Goal: Task Accomplishment & Management: Manage account settings

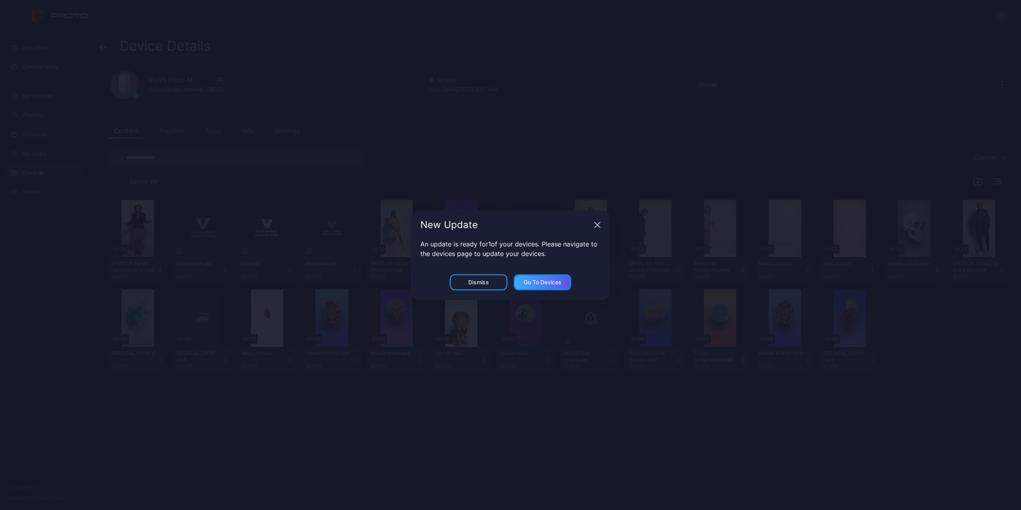
click at [208, 4] on div "Go to devices" at bounding box center [543, 282] width 38 height 6
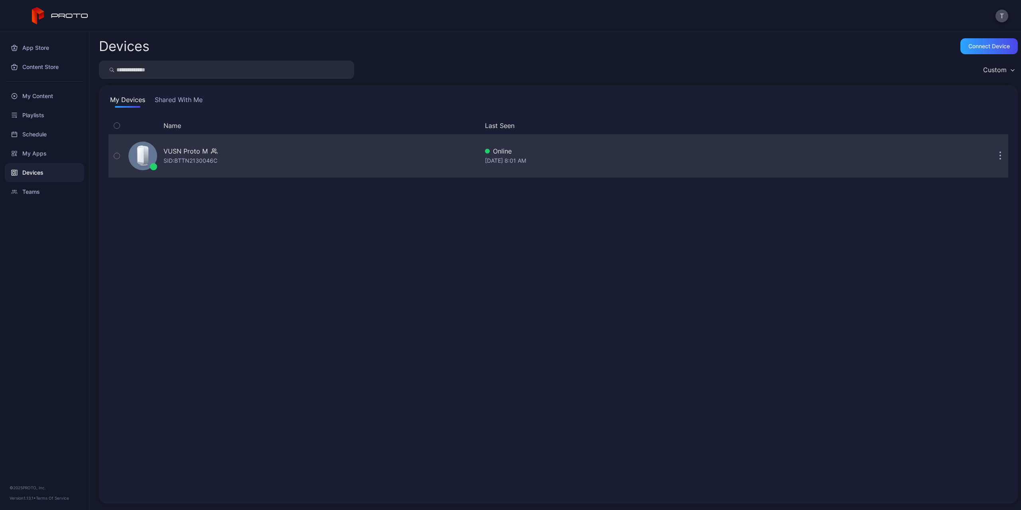
click at [208, 4] on button "button" at bounding box center [1000, 156] width 16 height 16
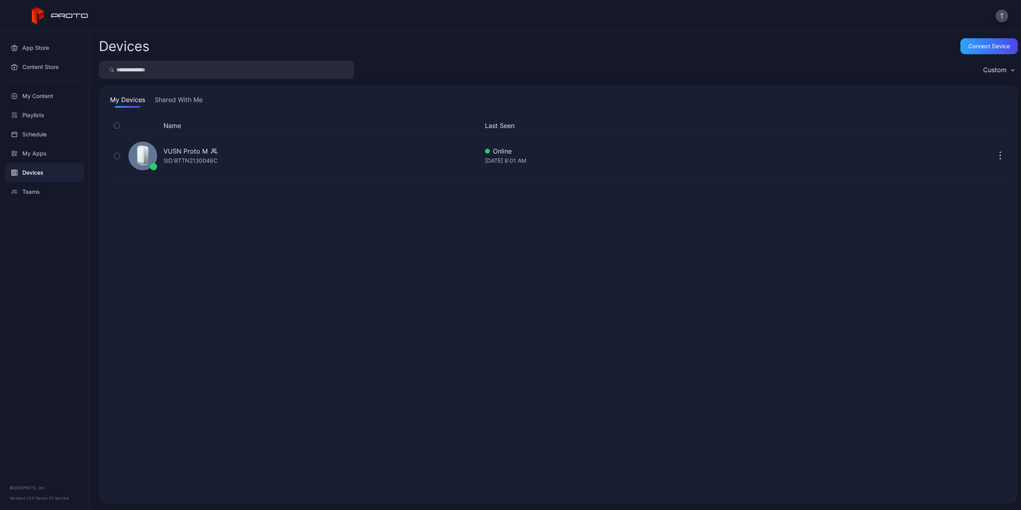
click at [208, 4] on div "Name Last Seen VUSN Proto M SID: BTTN2130046C Online [DATE] 8:01 AM" at bounding box center [558, 305] width 900 height 377
click at [196, 4] on button "Shared With Me" at bounding box center [178, 101] width 51 height 13
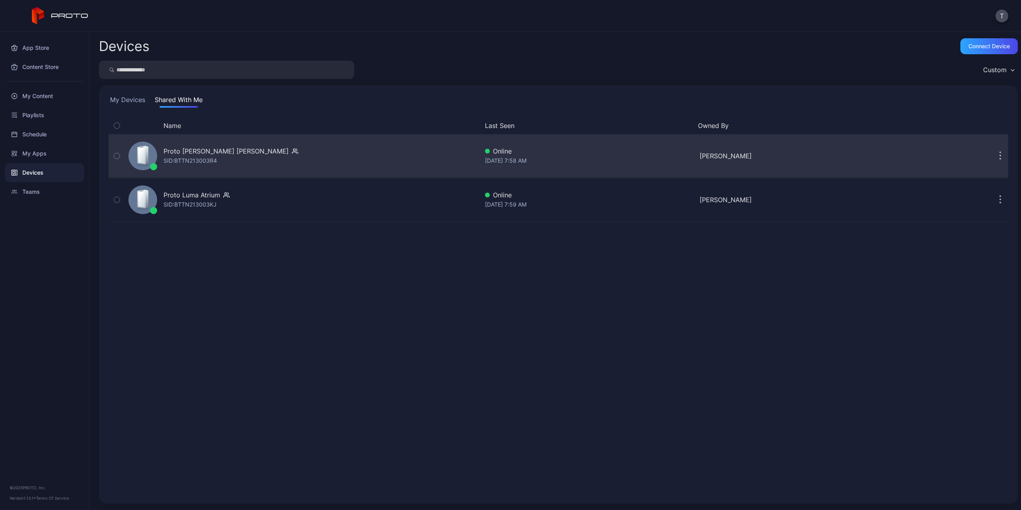
click at [208, 4] on button "button" at bounding box center [1000, 156] width 16 height 16
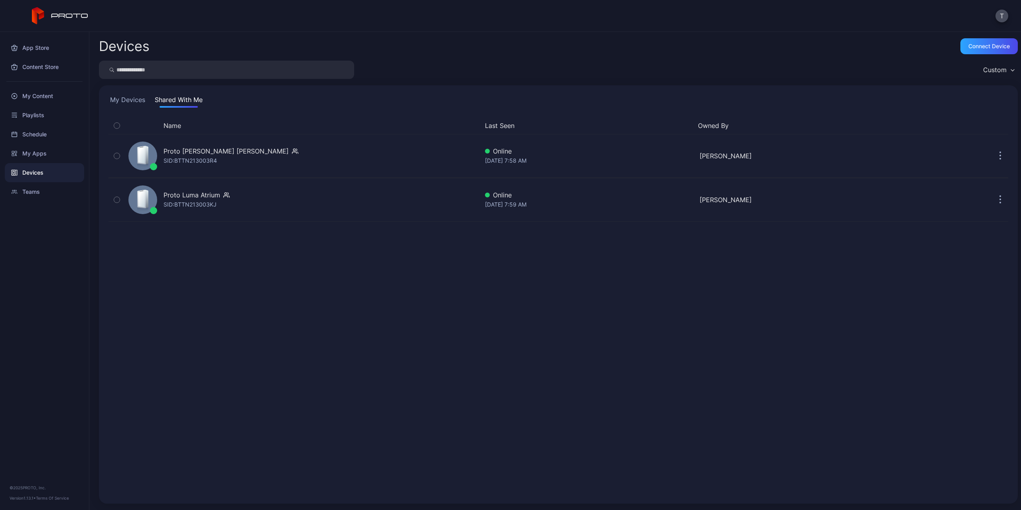
click at [208, 4] on div "Name Last Seen Owned By Proto [PERSON_NAME] [PERSON_NAME]: BTTN213003R4 Online …" at bounding box center [558, 305] width 900 height 377
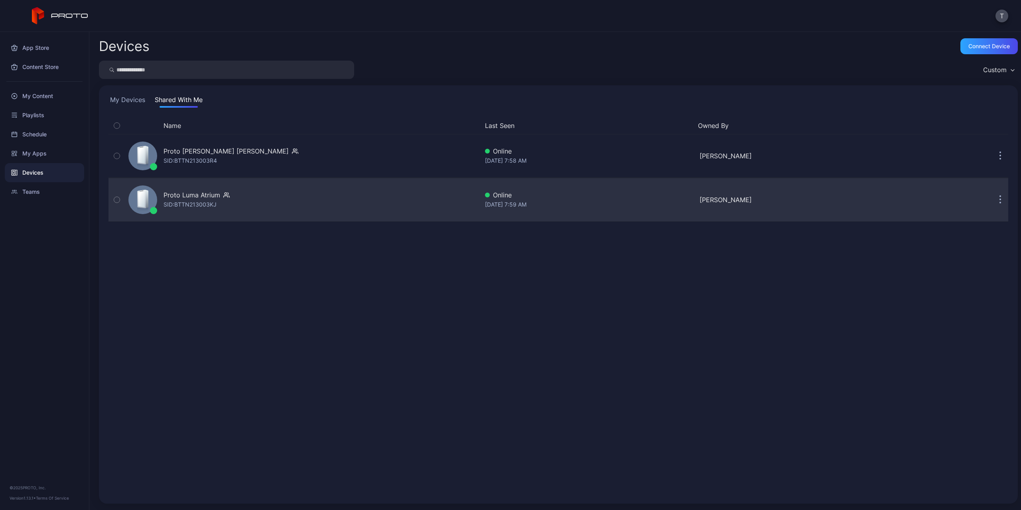
click at [208, 4] on icon "button" at bounding box center [1000, 203] width 1 height 1
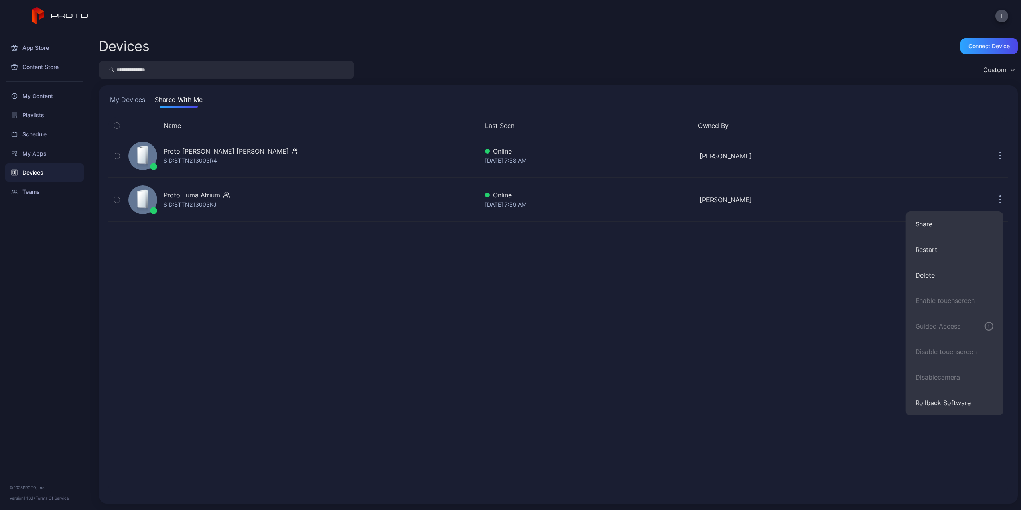
click at [208, 4] on div "Name Last Seen Owned By Proto [PERSON_NAME] [PERSON_NAME]: BTTN213003R4 Online …" at bounding box center [558, 305] width 900 height 377
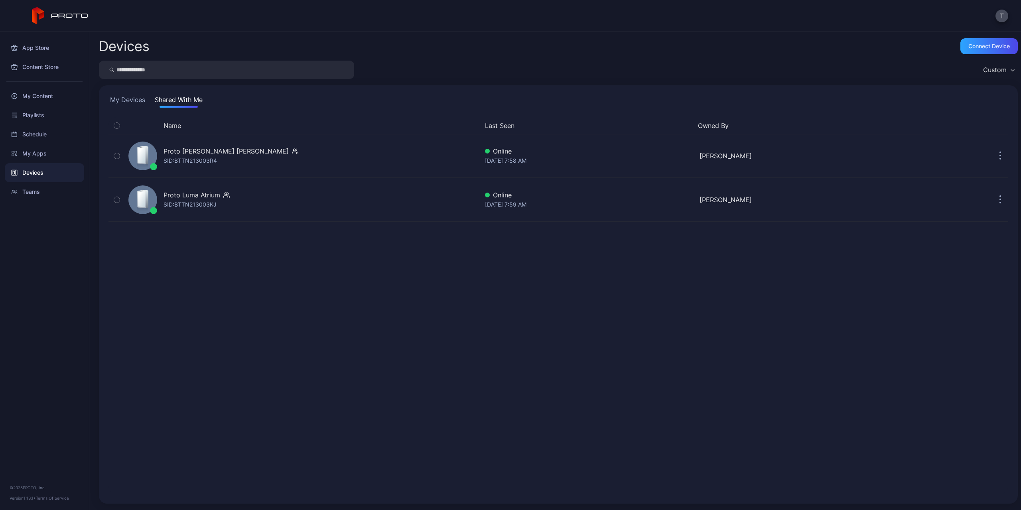
click at [136, 4] on button "My Devices" at bounding box center [127, 101] width 38 height 13
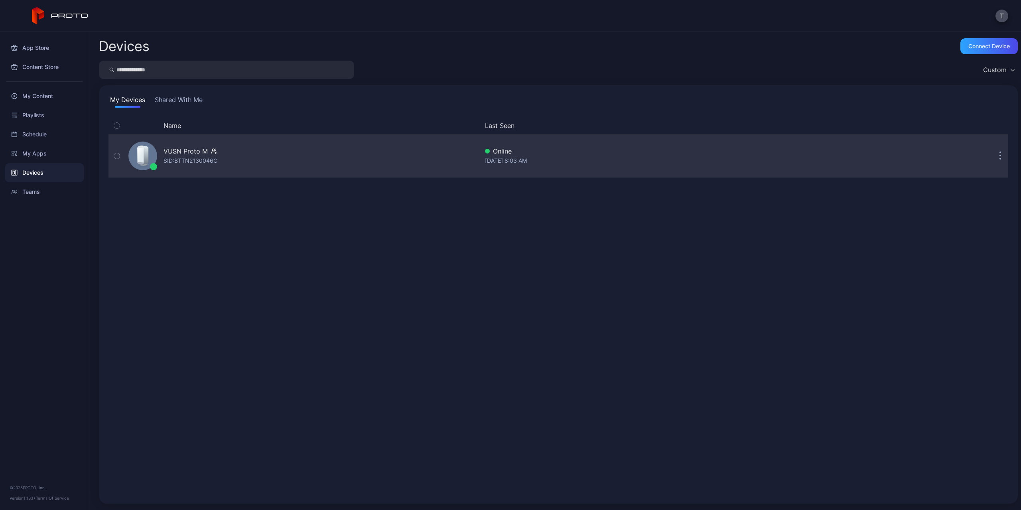
click at [208, 4] on icon "button" at bounding box center [214, 151] width 6 height 8
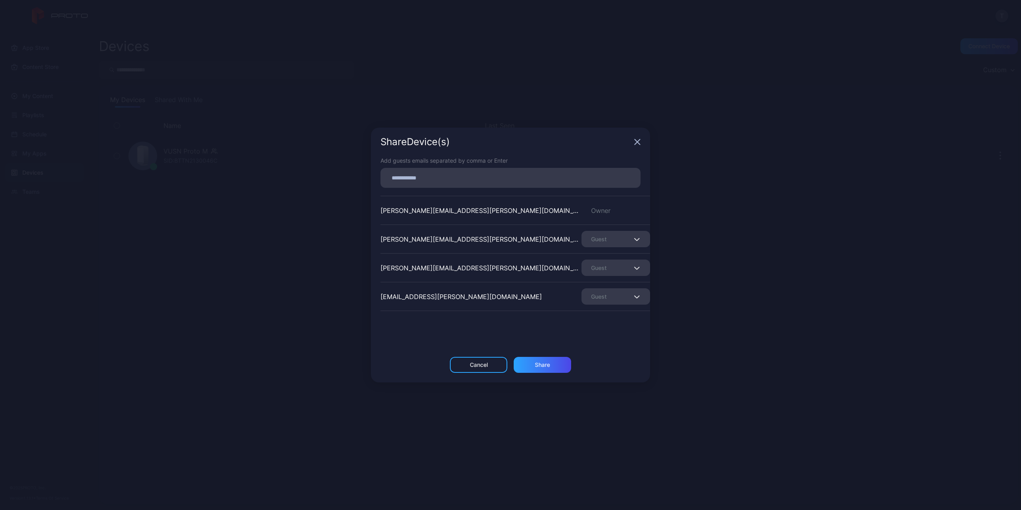
click at [208, 4] on span "button" at bounding box center [637, 239] width 5 height 10
click at [208, 4] on div "Share Device (s)" at bounding box center [510, 142] width 279 height 29
click at [208, 4] on icon "button" at bounding box center [637, 142] width 5 height 5
